Goal: Check status: Check status

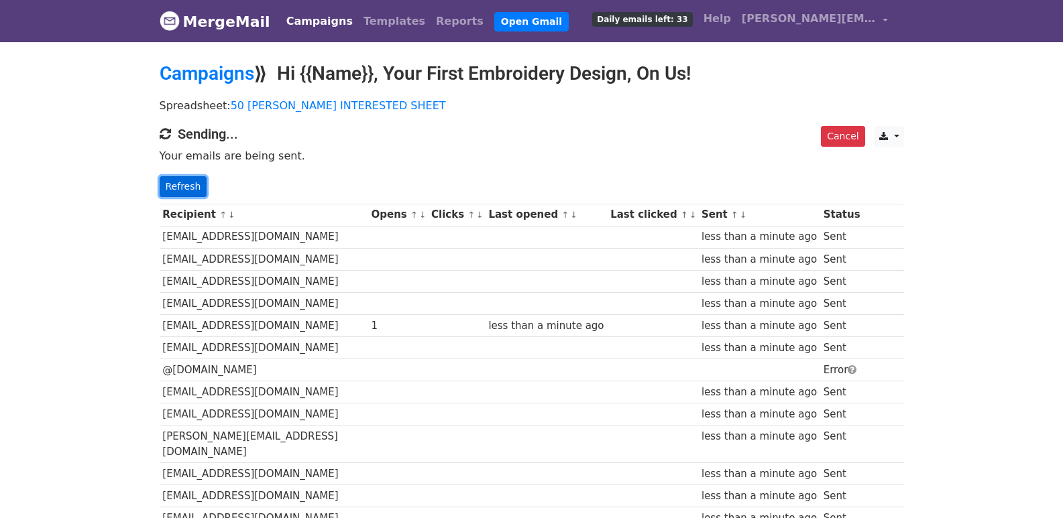
click at [160, 182] on link "Refresh" at bounding box center [184, 186] width 48 height 21
click at [170, 188] on link "Refresh" at bounding box center [184, 186] width 48 height 21
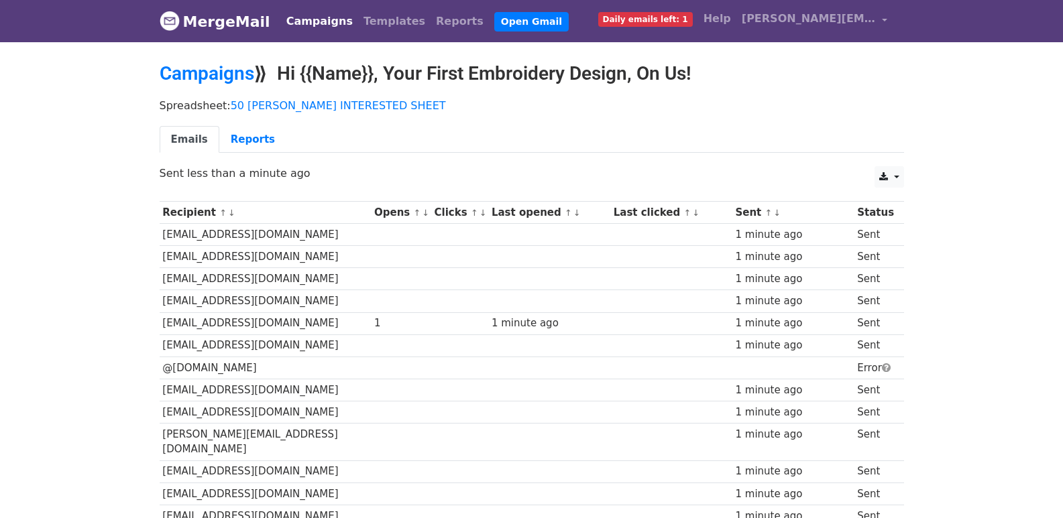
drag, startPoint x: 235, startPoint y: 224, endPoint x: 641, endPoint y: 143, distance: 413.7
click at [641, 143] on ul "Emails Reports" at bounding box center [532, 139] width 744 height 27
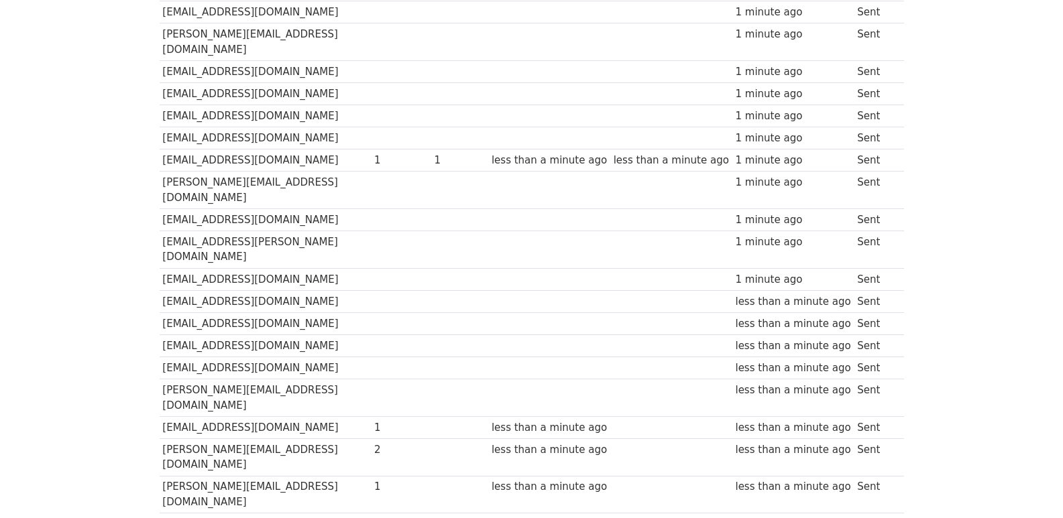
scroll to position [933, 0]
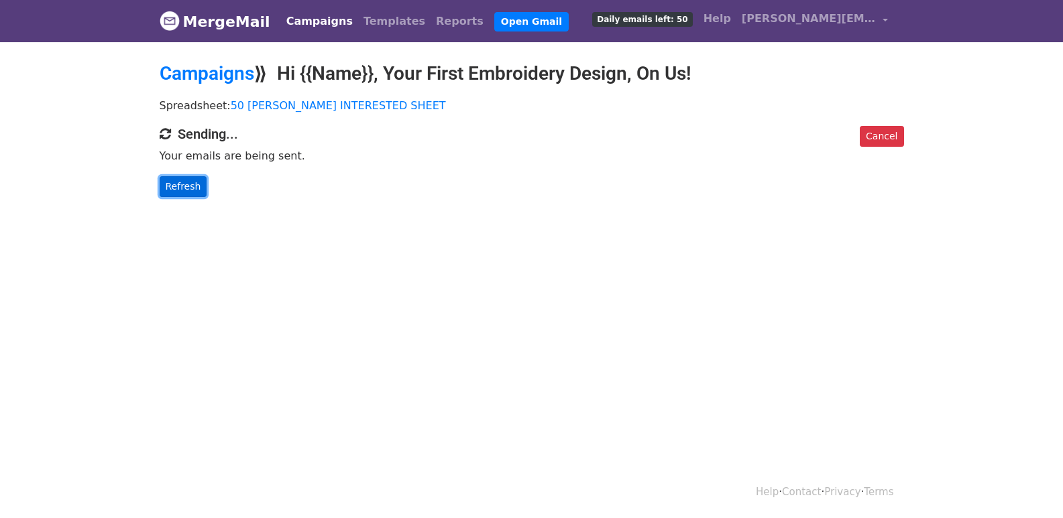
click at [180, 180] on link "Refresh" at bounding box center [184, 186] width 48 height 21
click at [192, 193] on link "Refresh" at bounding box center [184, 186] width 48 height 21
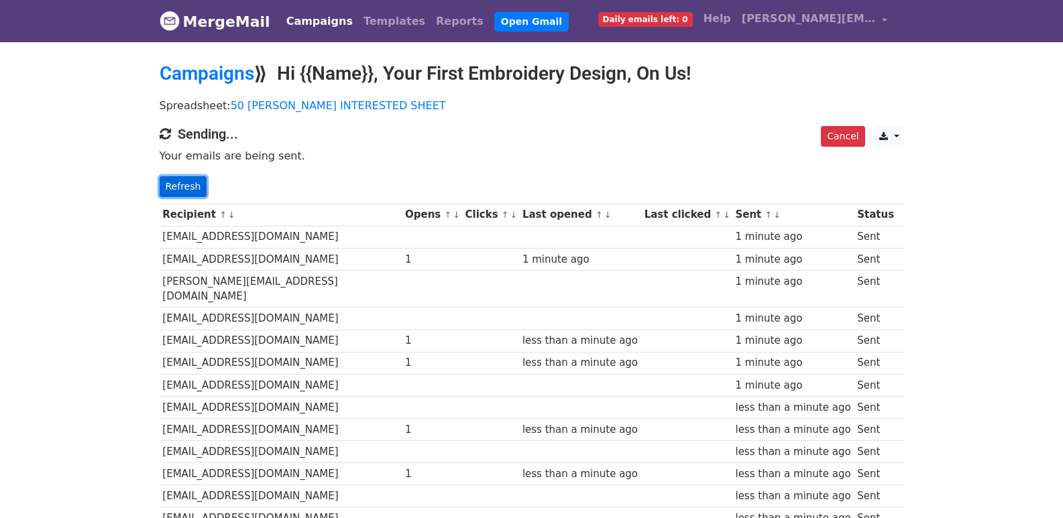
click at [201, 190] on link "Refresh" at bounding box center [184, 186] width 48 height 21
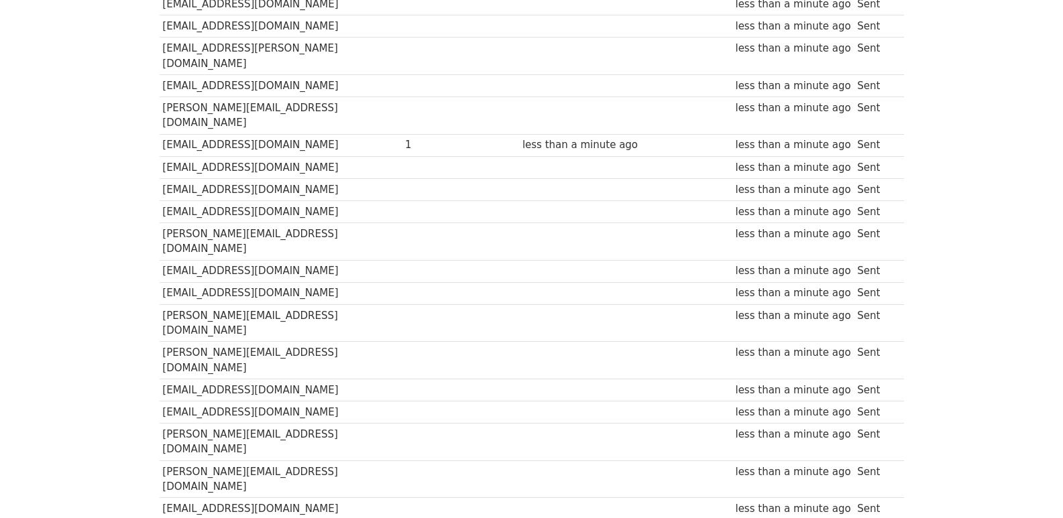
scroll to position [936, 0]
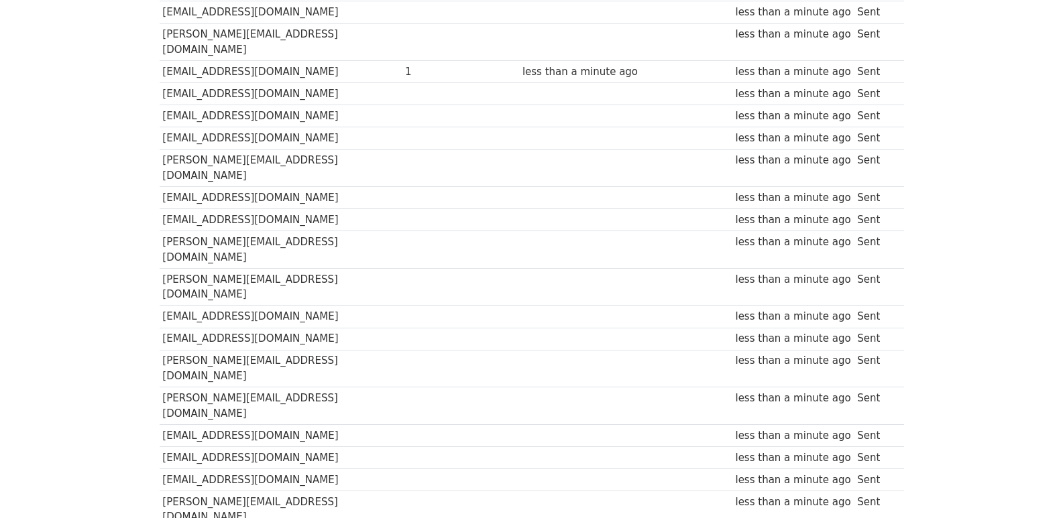
scroll to position [894, 0]
